Goal: Task Accomplishment & Management: Use online tool/utility

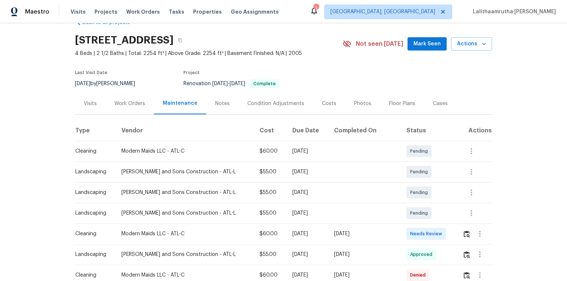
scroll to position [30, 0]
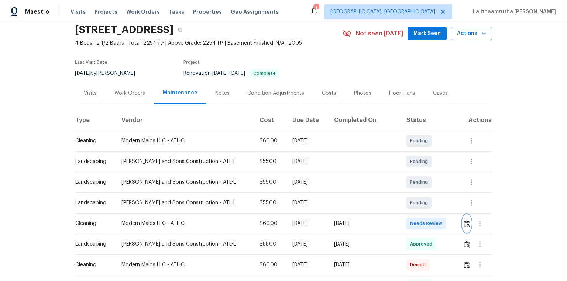
click at [403, 189] on img "button" at bounding box center [467, 223] width 6 height 7
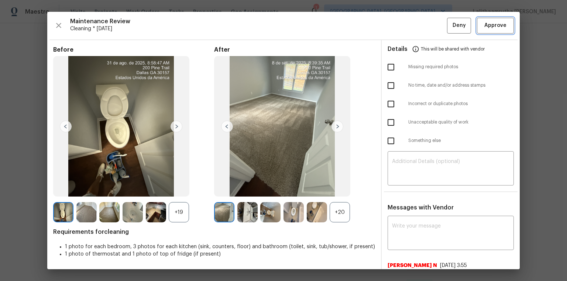
click at [403, 21] on span "Approve" at bounding box center [495, 25] width 22 height 9
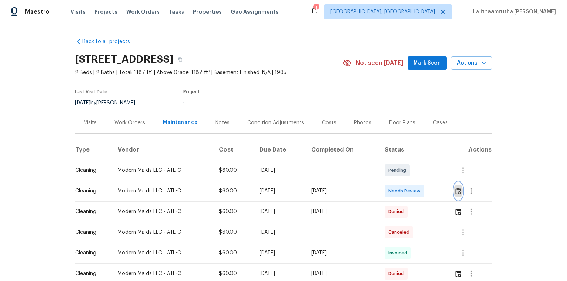
click at [403, 187] on button "button" at bounding box center [458, 191] width 8 height 18
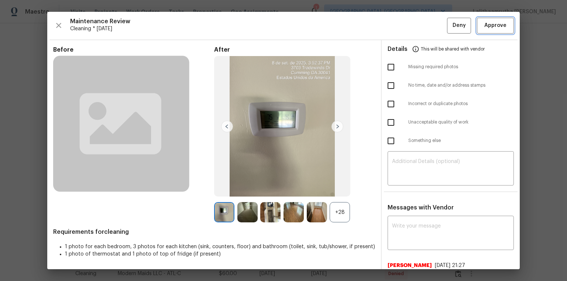
click at [403, 23] on span "Approve" at bounding box center [495, 25] width 22 height 9
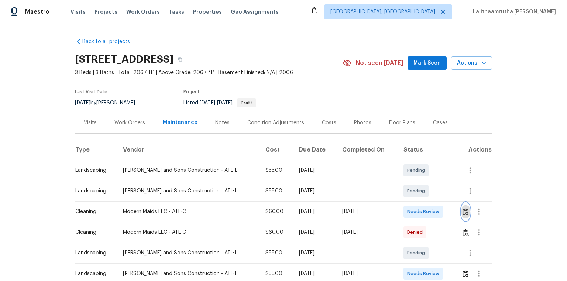
click at [403, 189] on img "button" at bounding box center [466, 212] width 6 height 7
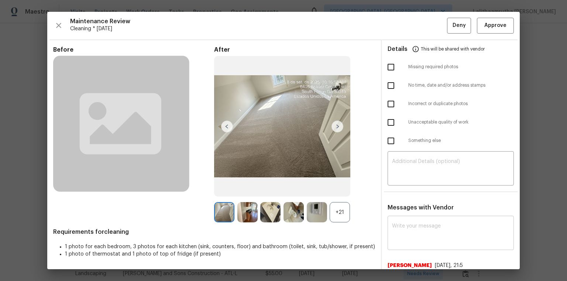
click at [403, 189] on div "x ​" at bounding box center [451, 234] width 126 height 32
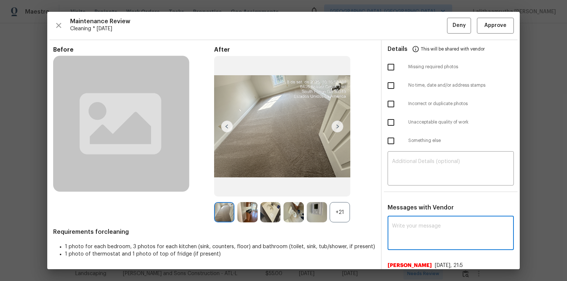
paste textarea "Maintenance Audit Team: Hello! Unfortunately, this cleaning visit completed on …"
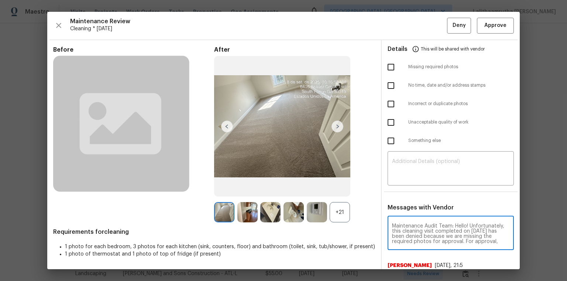
scroll to position [87, 0]
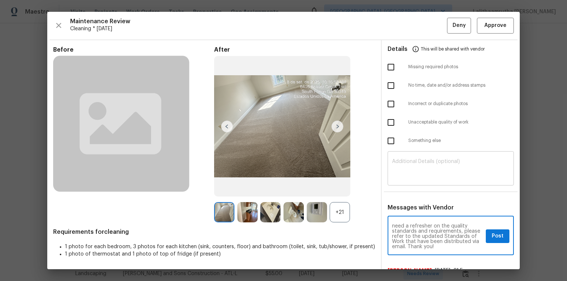
type textarea "Maintenance Audit Team: Hello! Unfortunately, this cleaning visit completed on …"
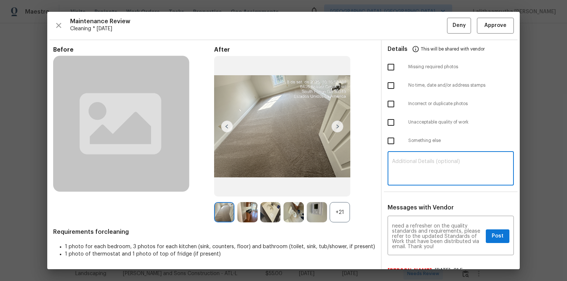
click at [403, 172] on textarea at bounding box center [450, 169] width 117 height 21
paste textarea "Maintenance Audit Team: Hello! Unfortunately, this cleaning visit completed on …"
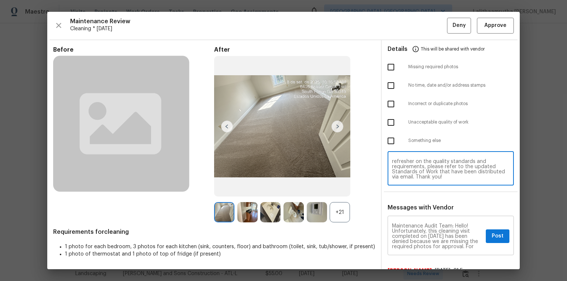
type textarea "Maintenance Audit Team: Hello! Unfortunately, this cleaning visit completed on …"
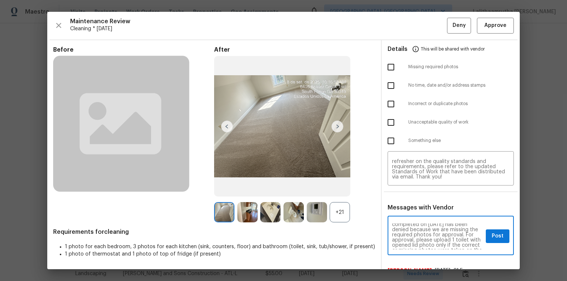
scroll to position [24, 0]
click at [403, 189] on span "Post" at bounding box center [498, 236] width 12 height 9
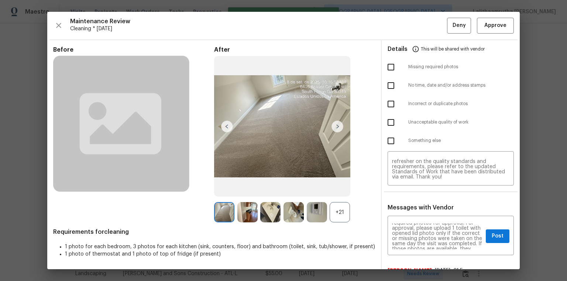
click at [386, 62] on input "checkbox" at bounding box center [391, 67] width 16 height 16
checkbox input "true"
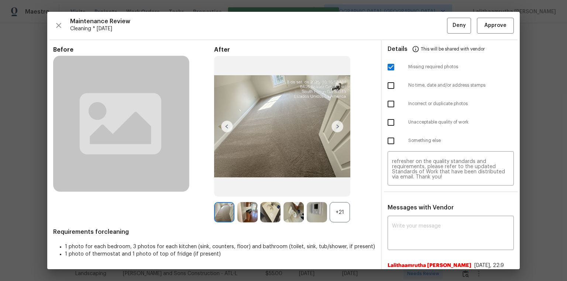
scroll to position [0, 0]
click at [403, 22] on span "Deny" at bounding box center [459, 25] width 13 height 9
